Goal: Use online tool/utility: Utilize a website feature to perform a specific function

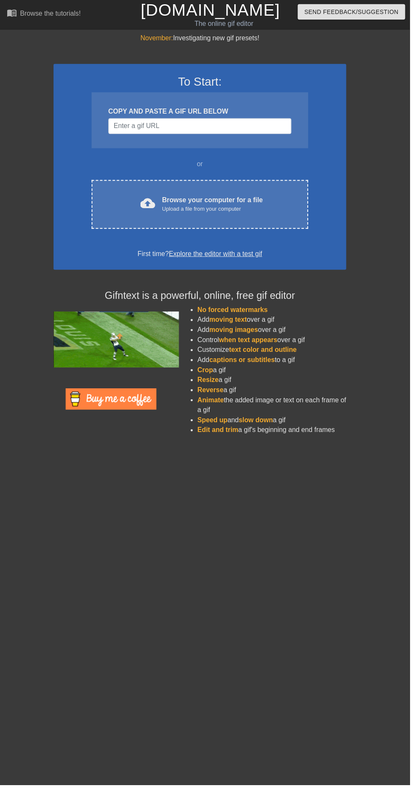
click at [274, 212] on div "cloud_upload Browse your computer for a file Upload a file from your computer" at bounding box center [203, 207] width 184 height 19
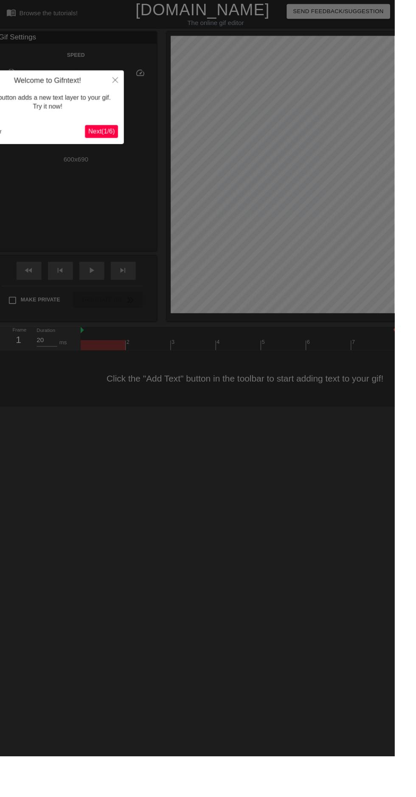
click at [96, 137] on span "Next ( 1 / 6 )" at bounding box center [107, 138] width 28 height 7
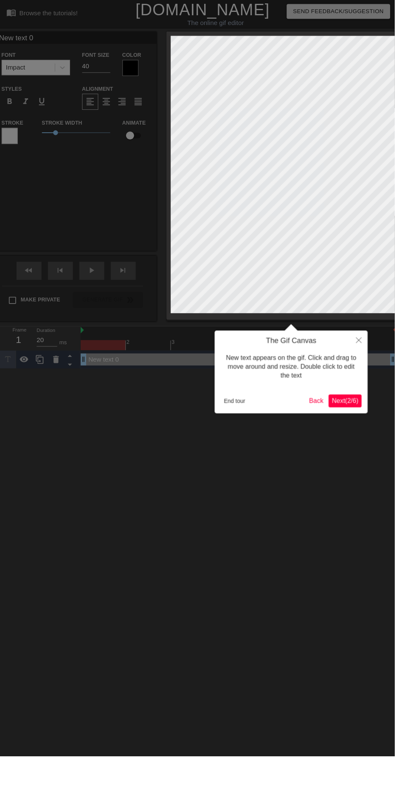
click at [371, 420] on span "Next ( 2 / 6 )" at bounding box center [363, 422] width 28 height 7
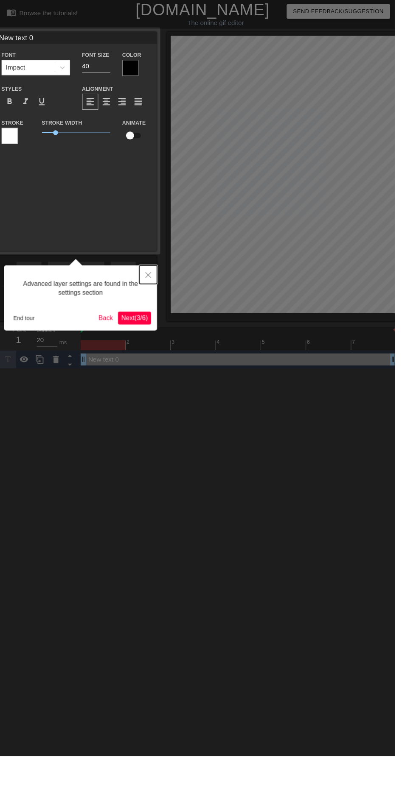
click at [158, 280] on button "Close" at bounding box center [156, 290] width 19 height 20
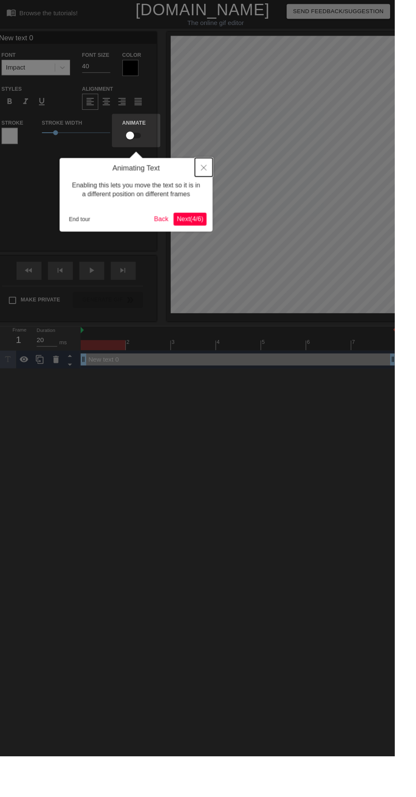
click at [219, 179] on button "Close" at bounding box center [214, 177] width 19 height 20
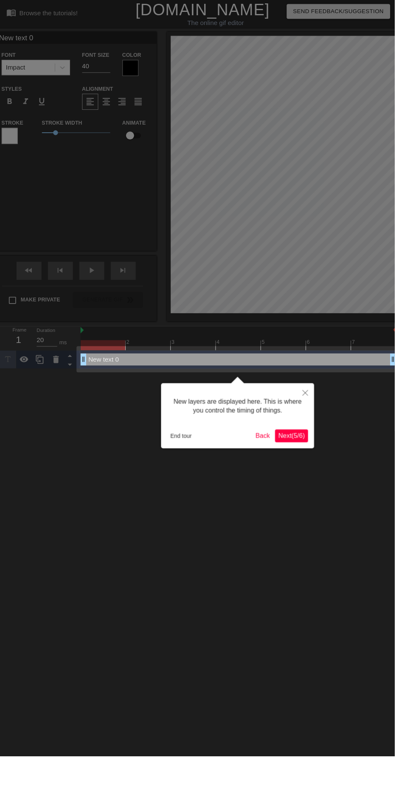
click at [310, 460] on span "Next ( 5 / 6 )" at bounding box center [307, 459] width 28 height 7
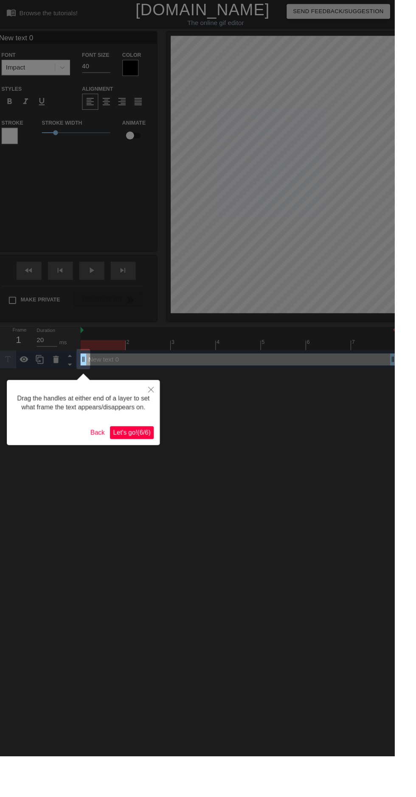
click at [141, 461] on button "Let's go! ( 6 / 6 )" at bounding box center [139, 457] width 46 height 14
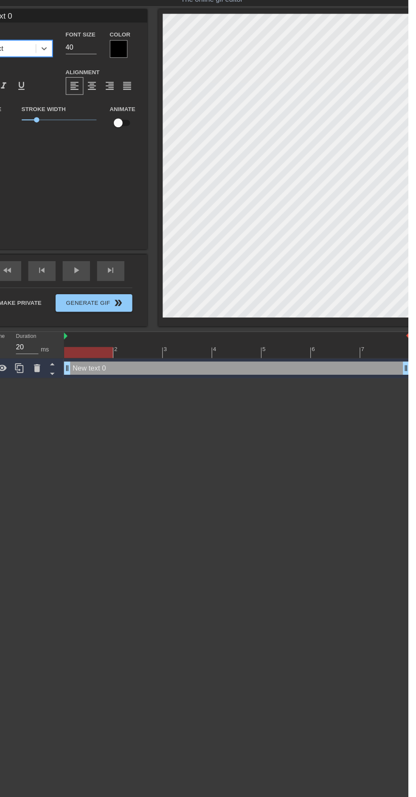
click at [323, 380] on div "New text 0 drag_handle drag_handle" at bounding box center [251, 379] width 332 height 13
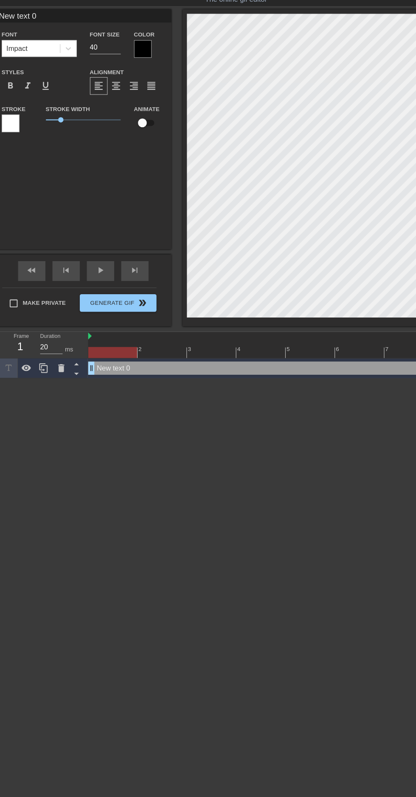
click at [59, 378] on icon at bounding box center [59, 379] width 6 height 8
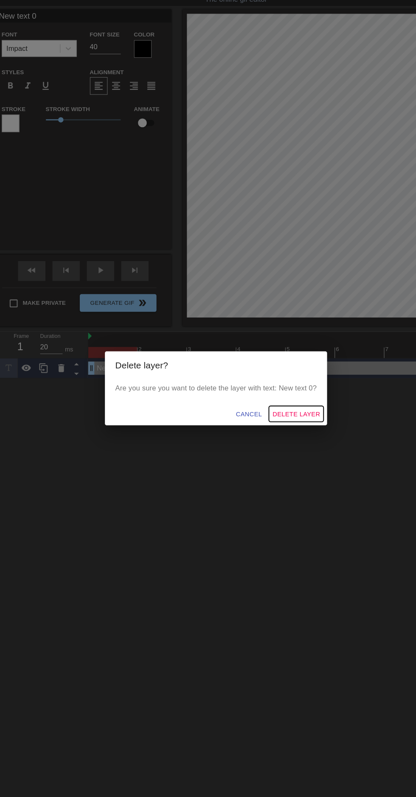
click at [294, 429] on span "Delete Layer" at bounding box center [285, 423] width 46 height 11
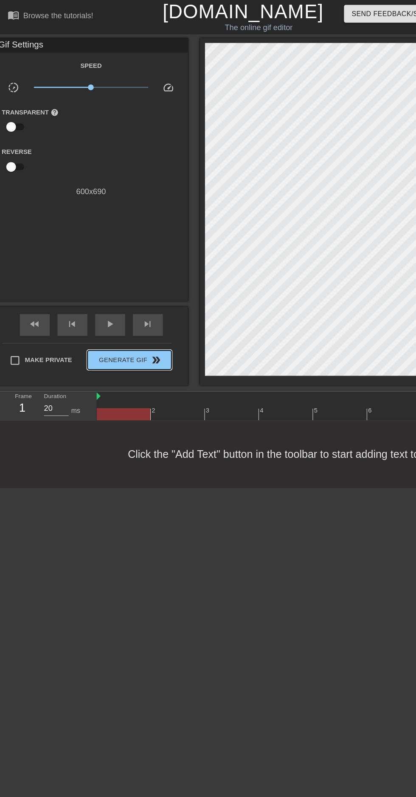
click at [101, 315] on span "Generate Gif double_arrow" at bounding box center [113, 316] width 67 height 10
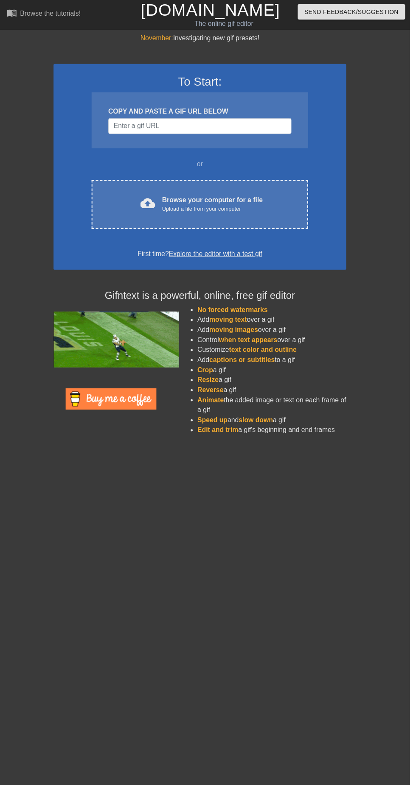
click at [130, 193] on div "cloud_upload Browse your computer for a file Upload a file from your computer C…" at bounding box center [203, 208] width 220 height 50
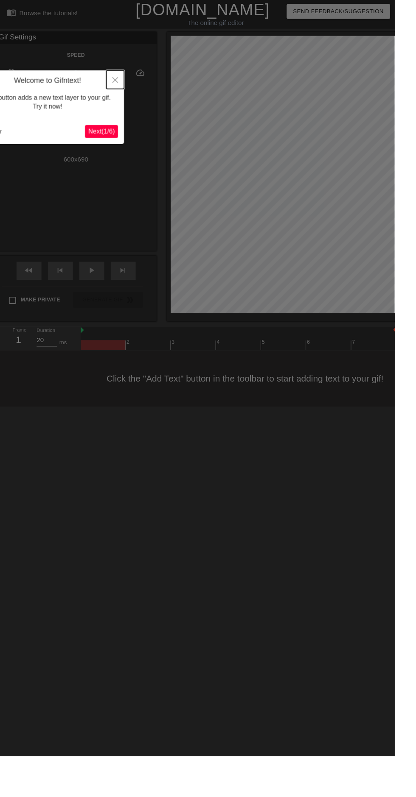
click at [121, 84] on icon "Close" at bounding box center [121, 84] width 6 height 6
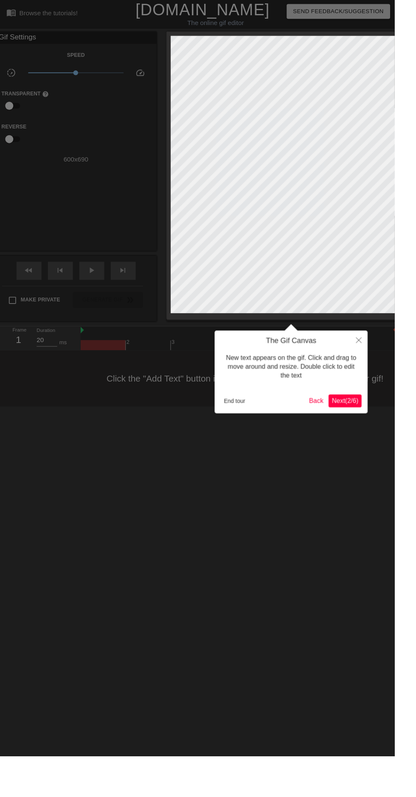
click at [165, 229] on div at bounding box center [208, 420] width 416 height 841
click at [377, 369] on div "New text appears on the gif. Click and drag to move around and resize. Double c…" at bounding box center [306, 386] width 148 height 45
click at [378, 354] on button "Close" at bounding box center [378, 359] width 19 height 20
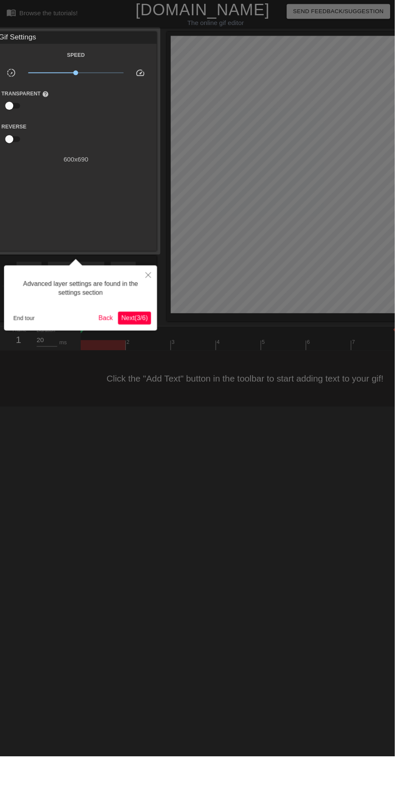
click at [143, 335] on span "Next ( 3 / 6 )" at bounding box center [142, 335] width 28 height 7
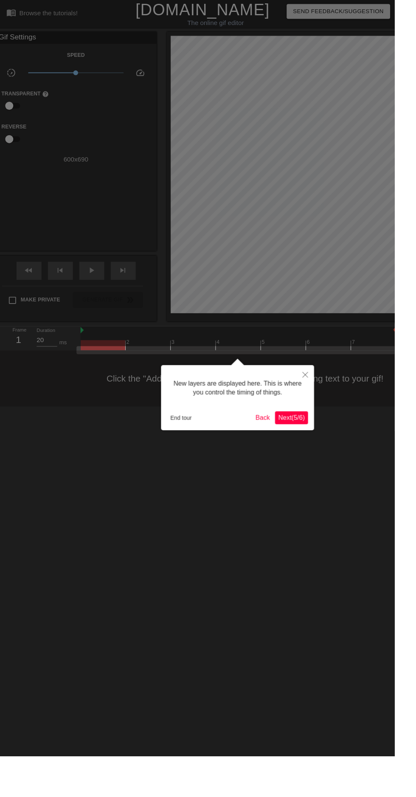
click at [304, 449] on div "New layers are displayed here. This is where you control the timing of things. …" at bounding box center [250, 419] width 161 height 69
click at [314, 437] on span "Next ( 5 / 6 )" at bounding box center [307, 440] width 28 height 7
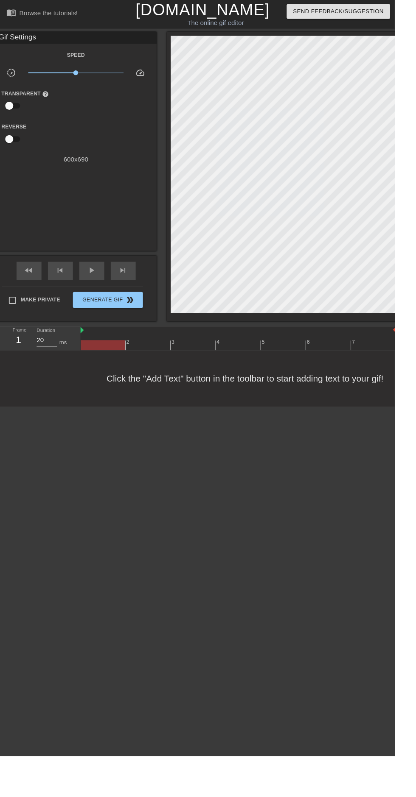
click at [177, 406] on div "Click the "Add Text" button in the toolbar to start adding text to your gif!" at bounding box center [208, 399] width 416 height 59
